Goal: Information Seeking & Learning: Learn about a topic

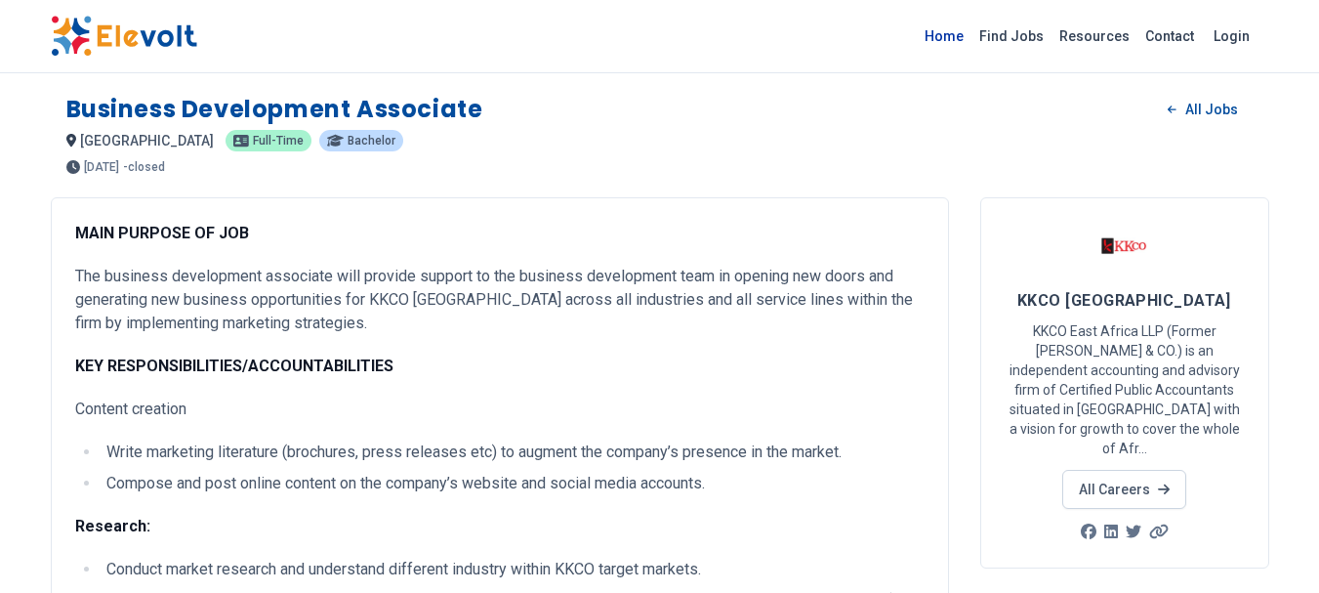
click at [956, 38] on link "Home" at bounding box center [944, 36] width 55 height 31
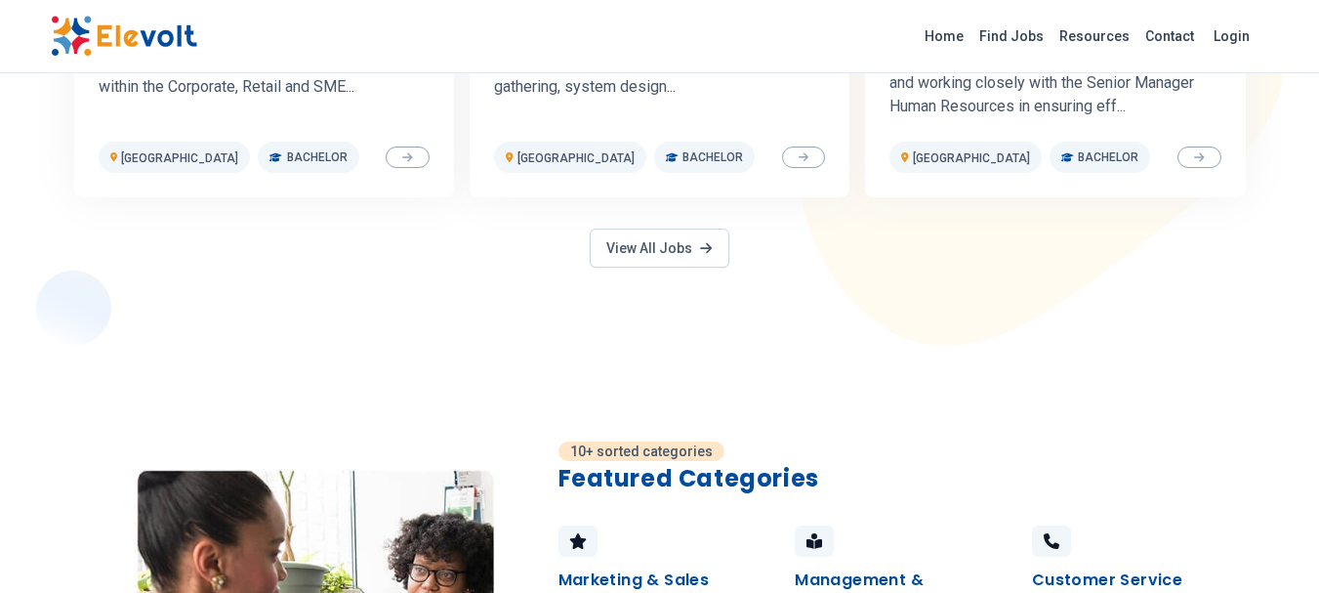
scroll to position [1171, 0]
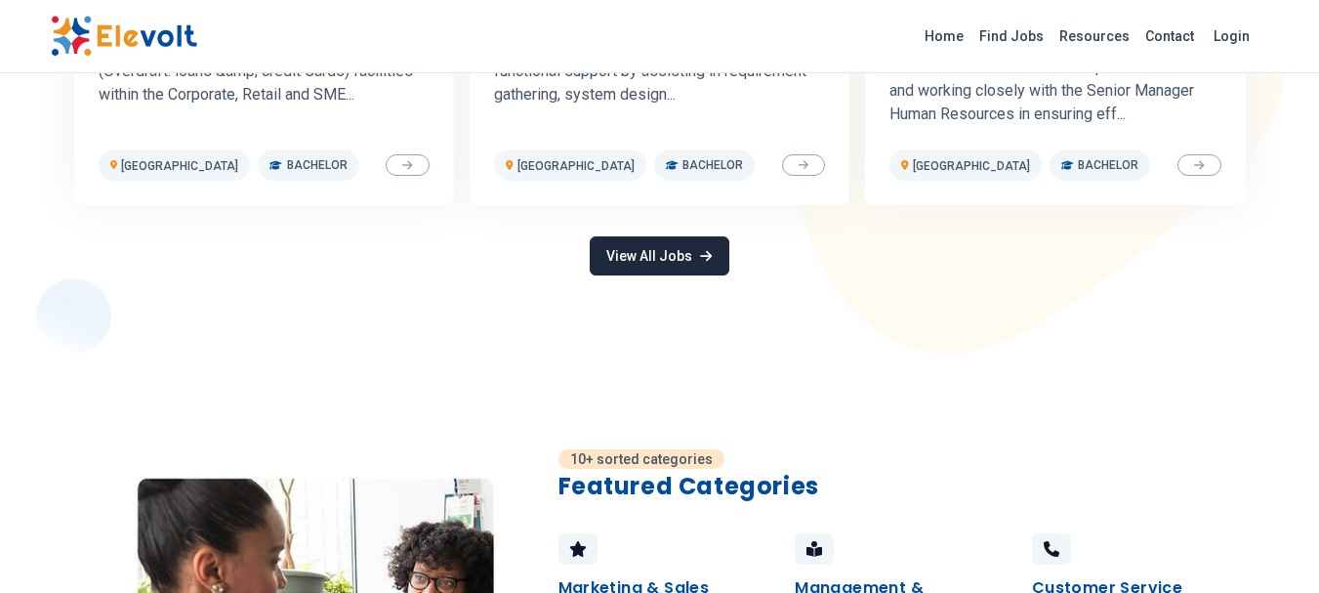
click at [657, 262] on link "View All Jobs" at bounding box center [659, 255] width 139 height 39
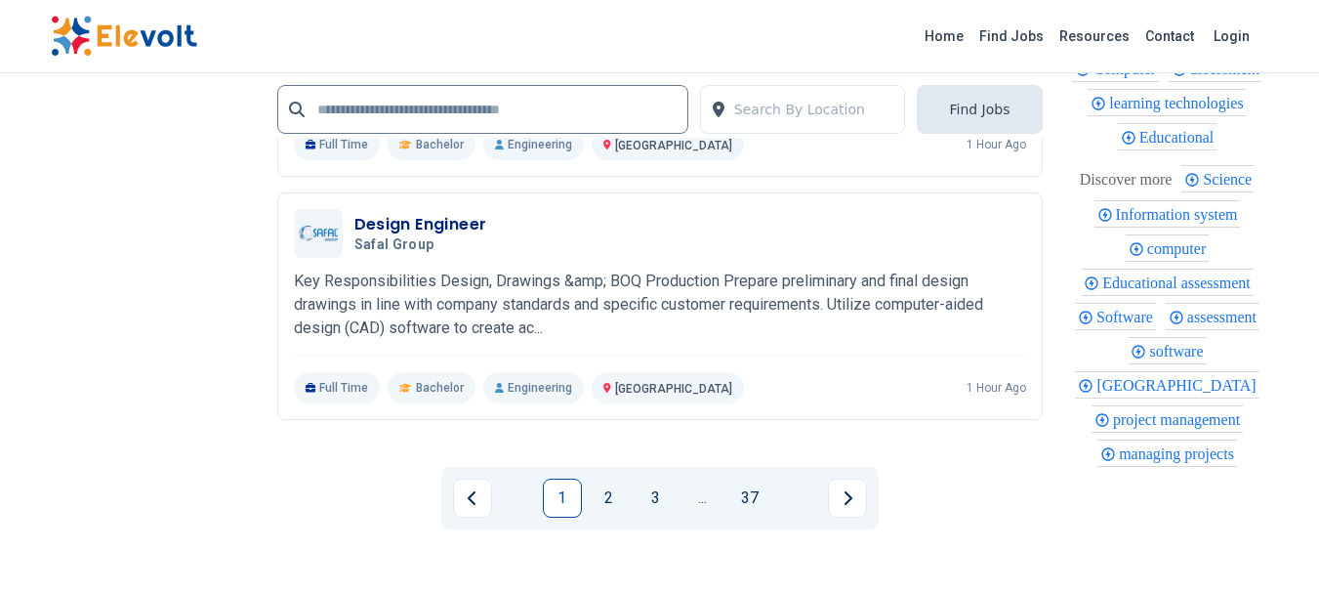
scroll to position [4295, 0]
